Goal: Task Accomplishment & Management: Complete application form

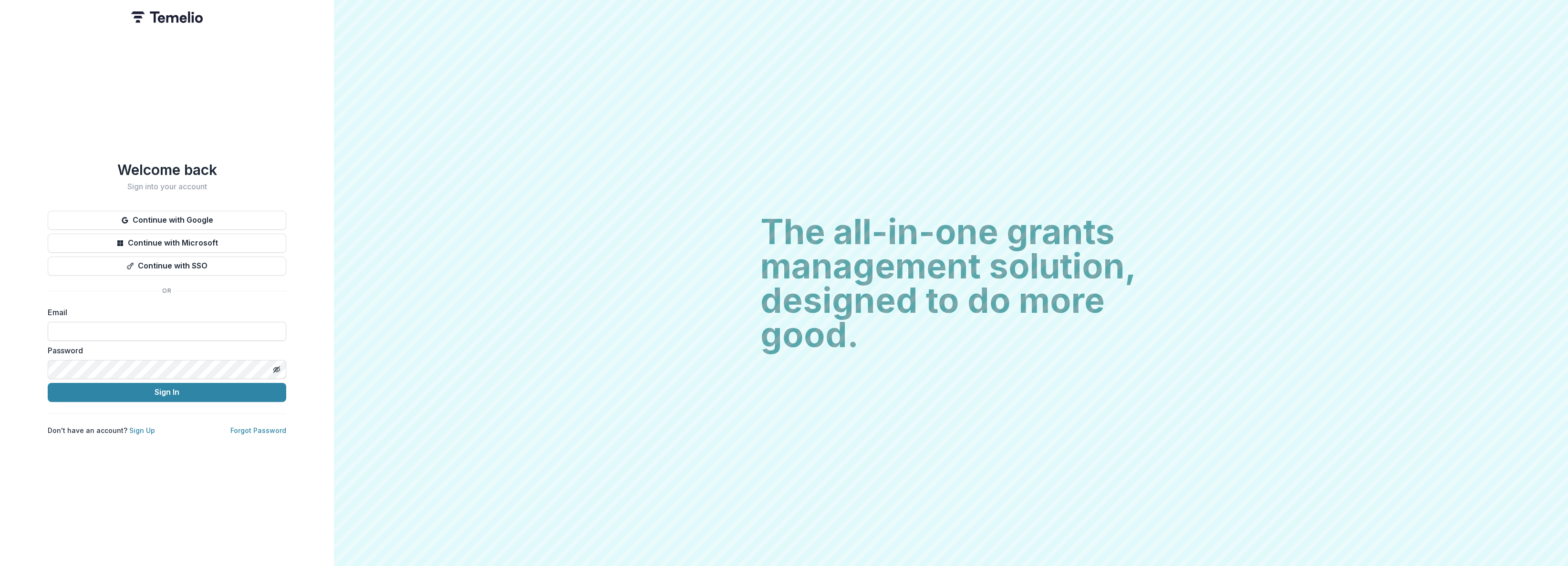
click at [65, 329] on input at bounding box center [167, 331] width 239 height 19
type input "**********"
click at [97, 390] on button "Sign In" at bounding box center [167, 392] width 239 height 19
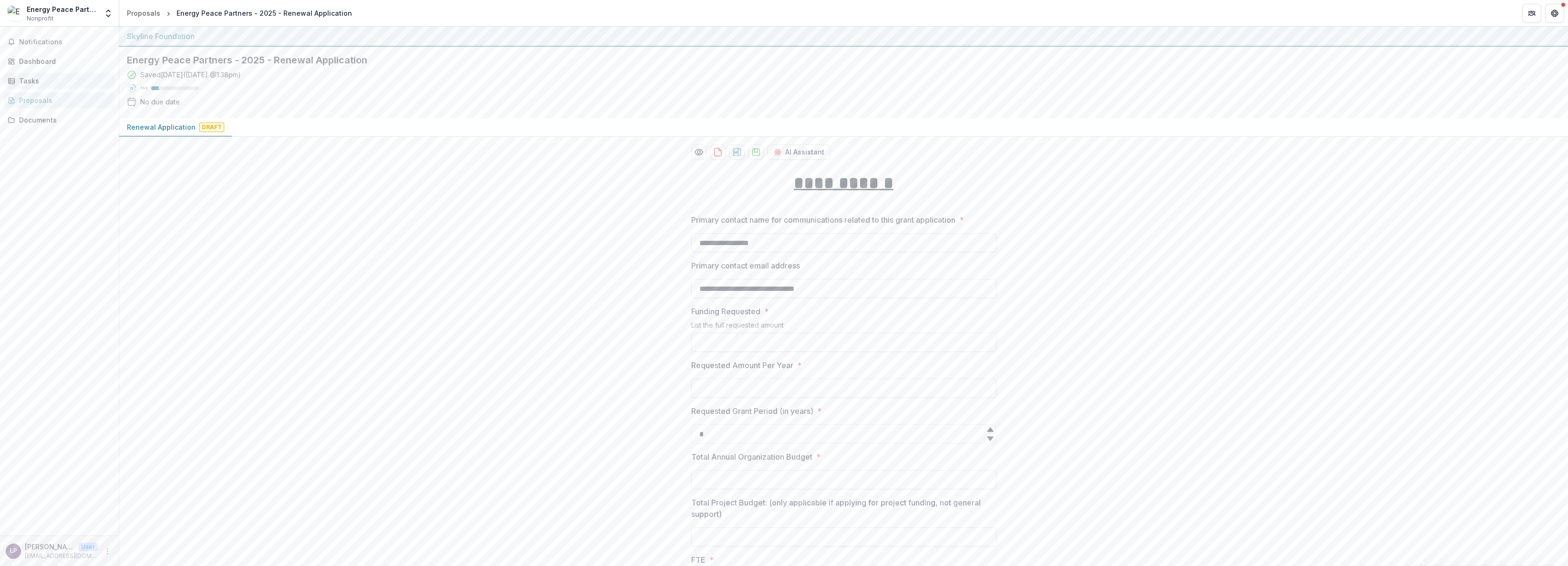
click at [42, 83] on div "Tasks" at bounding box center [63, 81] width 88 height 10
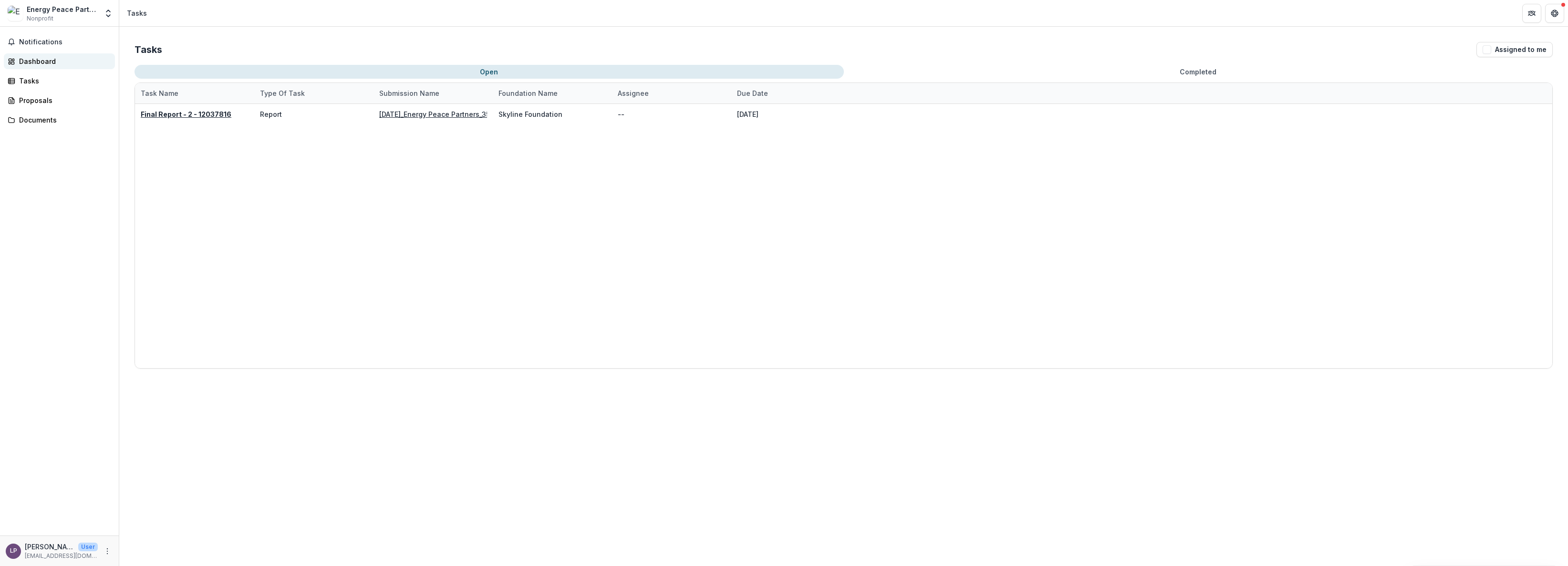
click at [38, 61] on div "Dashboard" at bounding box center [63, 61] width 88 height 10
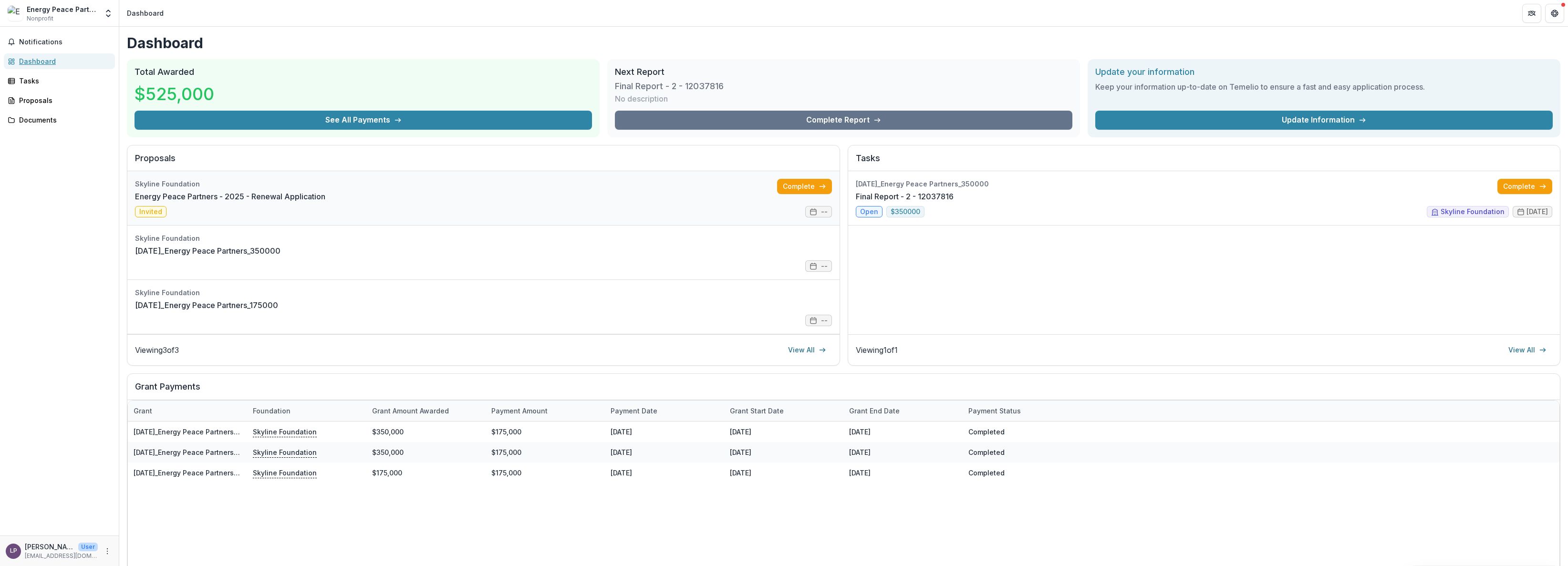
scroll to position [1, 0]
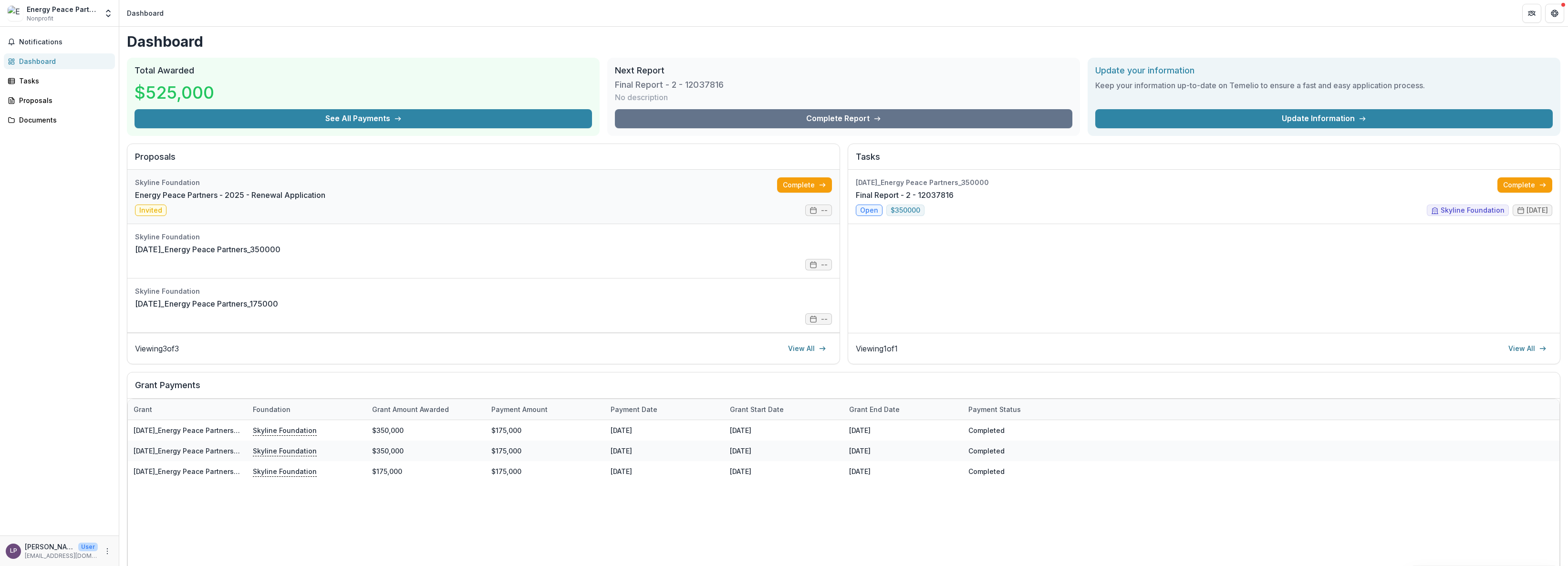
click at [299, 200] on link "Energy Peace Partners - 2025 - Renewal Application" at bounding box center [230, 195] width 191 height 12
